Goal: Transaction & Acquisition: Purchase product/service

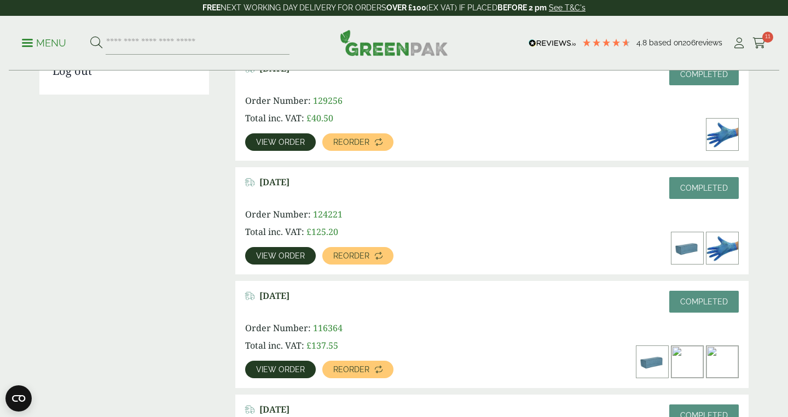
scroll to position [305, 0]
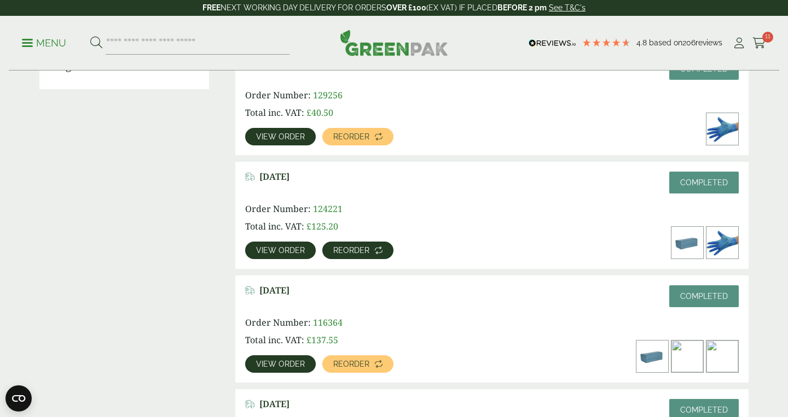
click at [369, 251] on link "Reorder" at bounding box center [357, 251] width 71 height 18
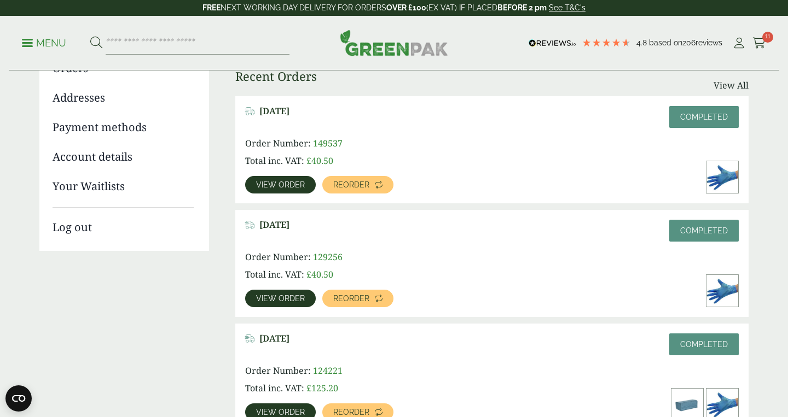
scroll to position [164, 0]
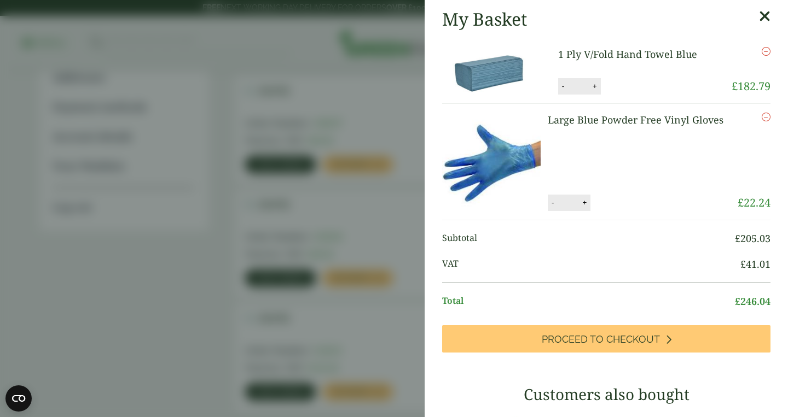
click at [520, 138] on img at bounding box center [491, 162] width 98 height 98
click at [582, 204] on button "+" at bounding box center [584, 202] width 11 height 9
type input "*"
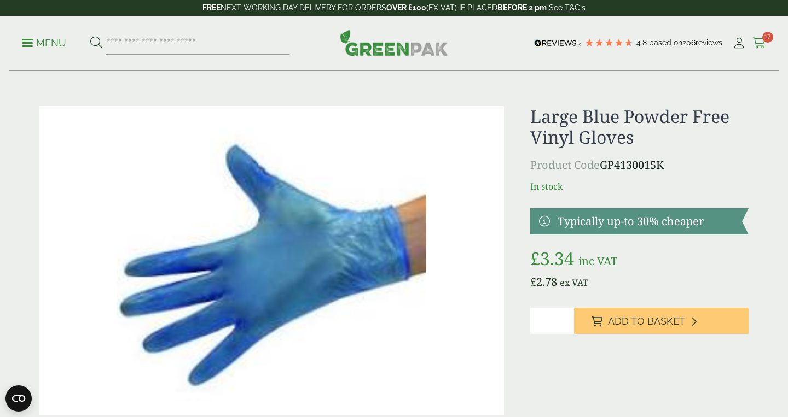
click at [764, 39] on span "17" at bounding box center [767, 37] width 11 height 11
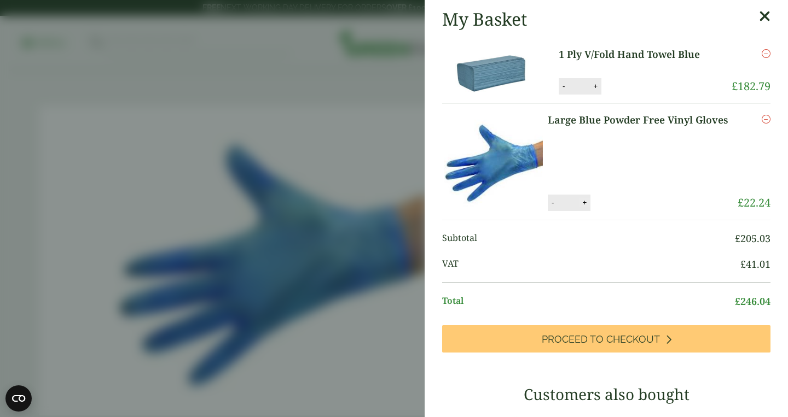
click at [584, 203] on button "+" at bounding box center [584, 202] width 11 height 9
type input "**"
click at [605, 205] on button "Update" at bounding box center [619, 203] width 55 height 16
click at [565, 88] on button "-" at bounding box center [563, 86] width 9 height 9
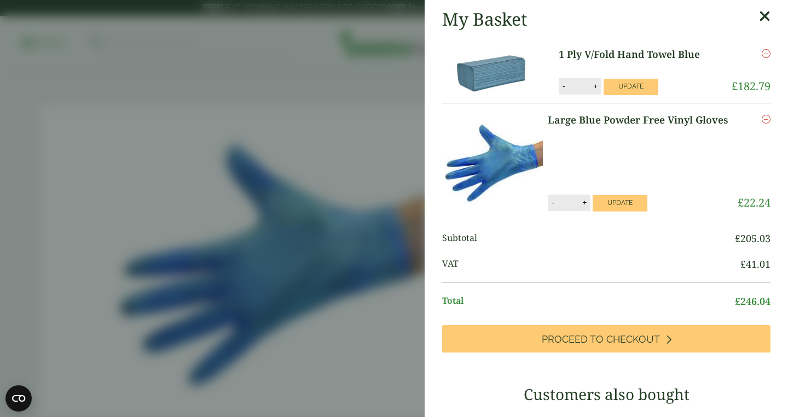
click at [565, 88] on button "-" at bounding box center [563, 86] width 9 height 9
type input "*"
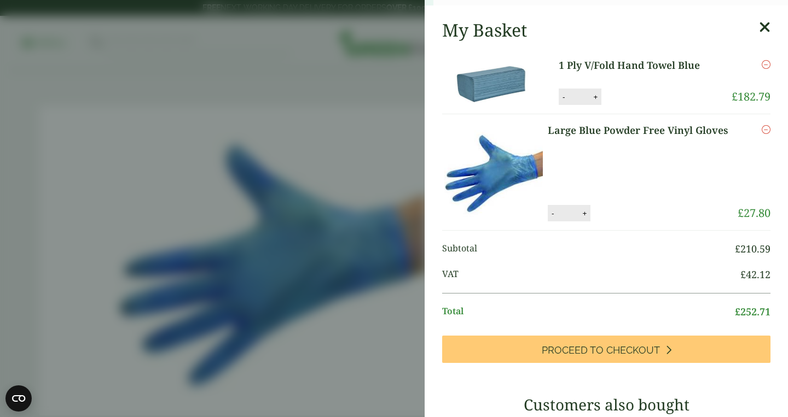
click at [618, 84] on li "1 Ply V/Fold Hand Towel Blue 1 Ply V/Fold Hand Towel Blue quantity - * + Update…" at bounding box center [606, 81] width 328 height 65
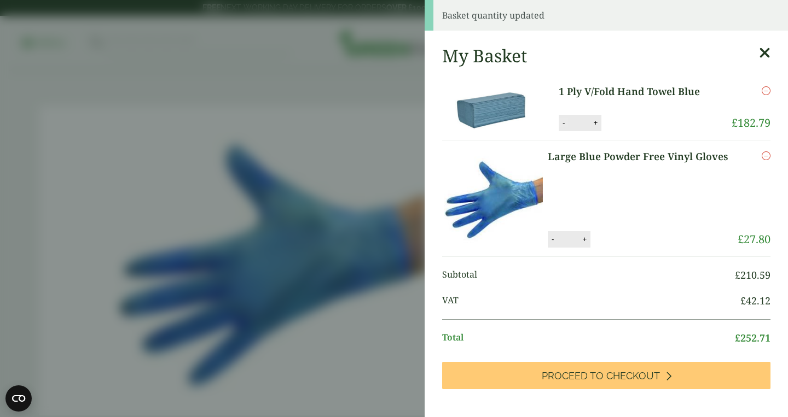
click at [562, 149] on link "Large Blue Powder Free Vinyl Gloves" at bounding box center [640, 156] width 185 height 15
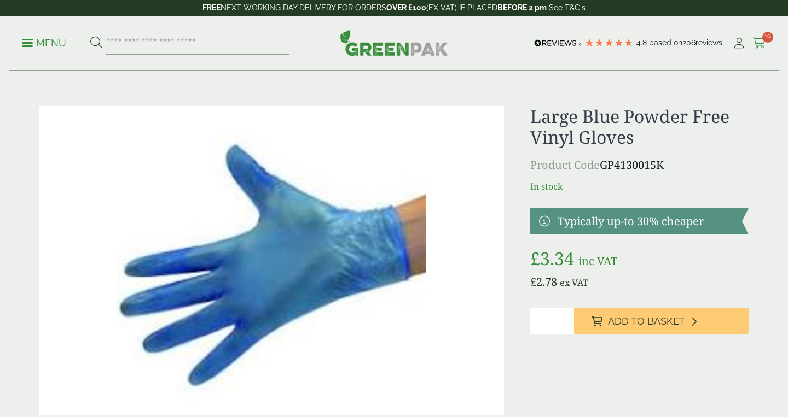
click at [761, 40] on icon at bounding box center [759, 43] width 14 height 11
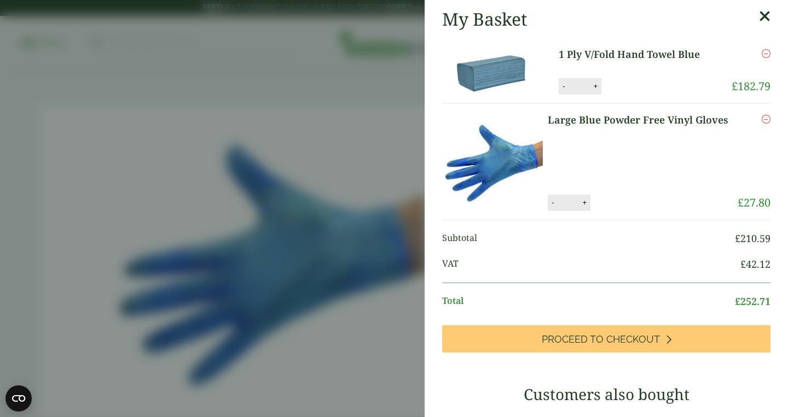
click at [566, 88] on button "-" at bounding box center [563, 86] width 9 height 9
type input "*"
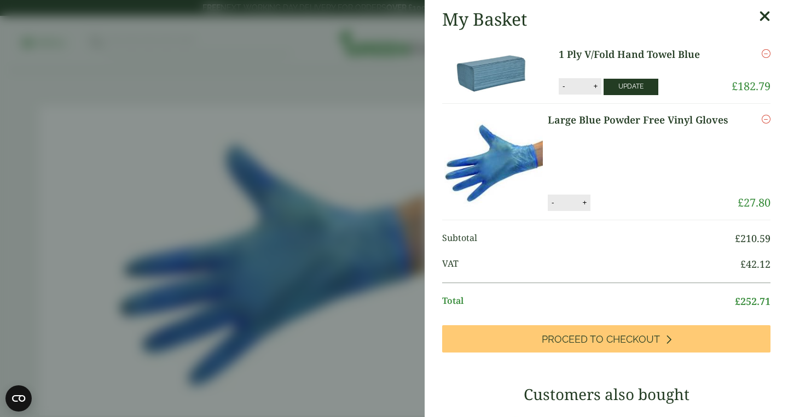
click at [632, 85] on button "Update" at bounding box center [630, 87] width 55 height 16
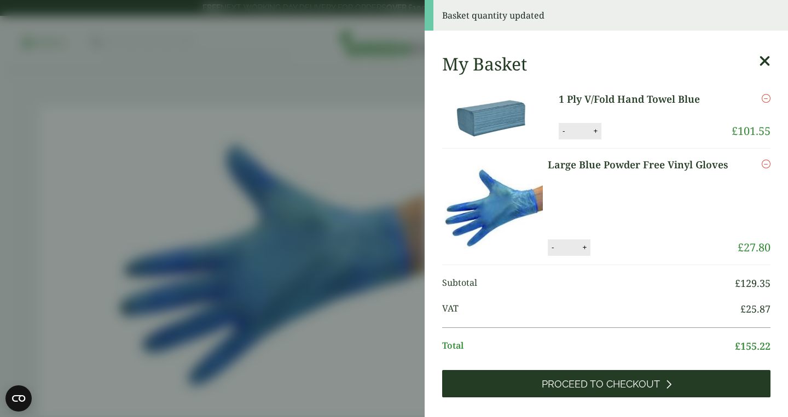
click at [618, 380] on span "Proceed to Checkout" at bounding box center [601, 385] width 118 height 12
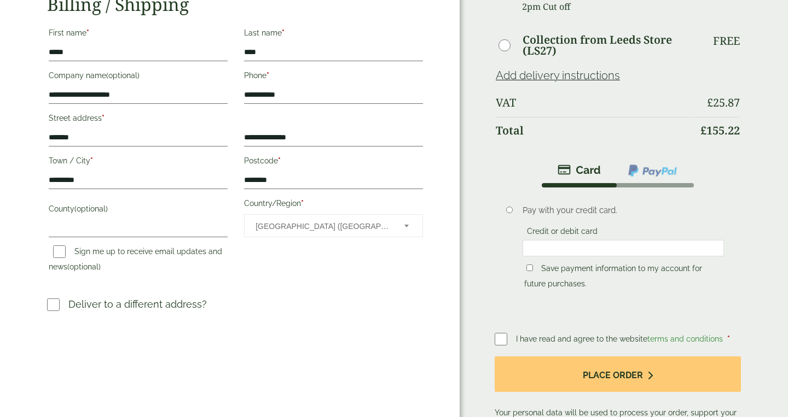
scroll to position [210, 0]
